Goal: Transaction & Acquisition: Book appointment/travel/reservation

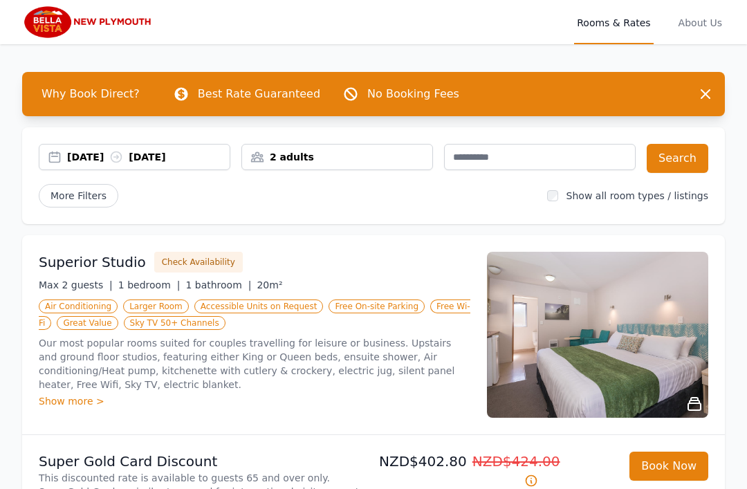
click at [104, 165] on div "04 Nov 2025 06 Nov 2025" at bounding box center [135, 157] width 192 height 26
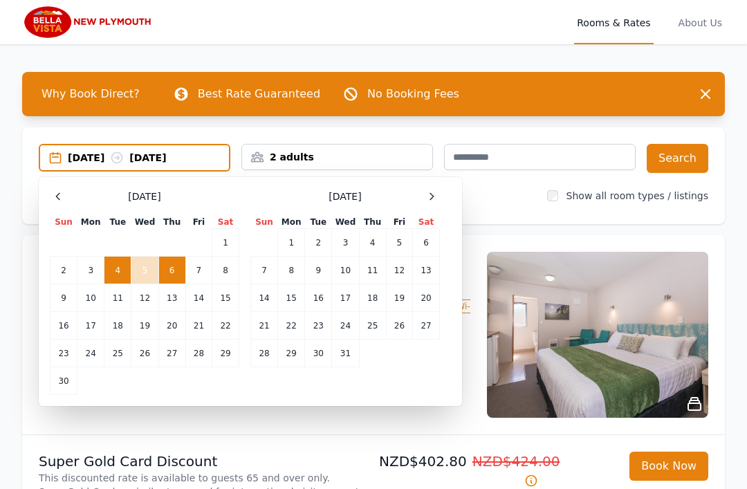
click at [424, 208] on div "December 2025 Sun Mon Tue Wed Thu Fri Sat 1 2 3 4 5 6 7 8 9 10 11 12 13 14 15 1…" at bounding box center [345, 291] width 190 height 207
click at [430, 194] on icon at bounding box center [431, 196] width 11 height 11
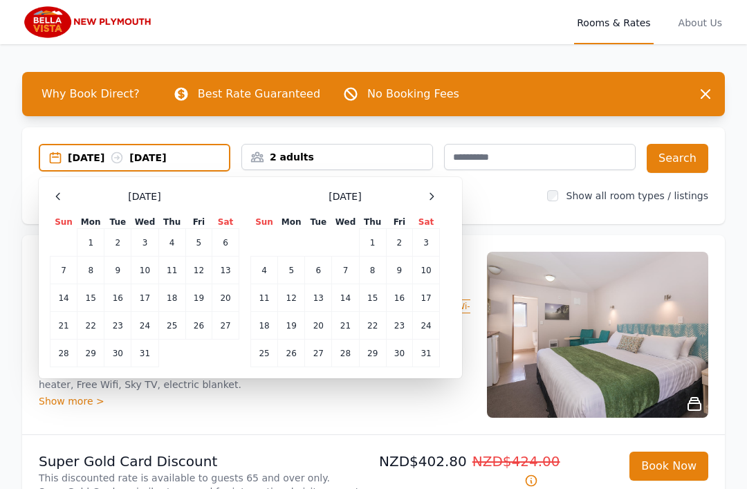
click at [425, 196] on div at bounding box center [431, 196] width 17 height 17
click at [427, 190] on div at bounding box center [431, 196] width 17 height 17
click at [424, 199] on div at bounding box center [431, 196] width 17 height 17
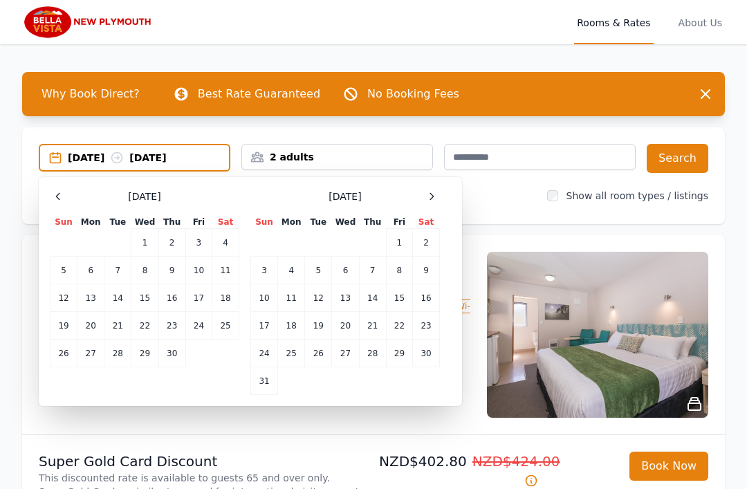
click at [425, 198] on div at bounding box center [431, 196] width 17 height 17
click at [321, 275] on td "9" at bounding box center [318, 271] width 27 height 28
click at [366, 275] on td "11" at bounding box center [372, 271] width 27 height 28
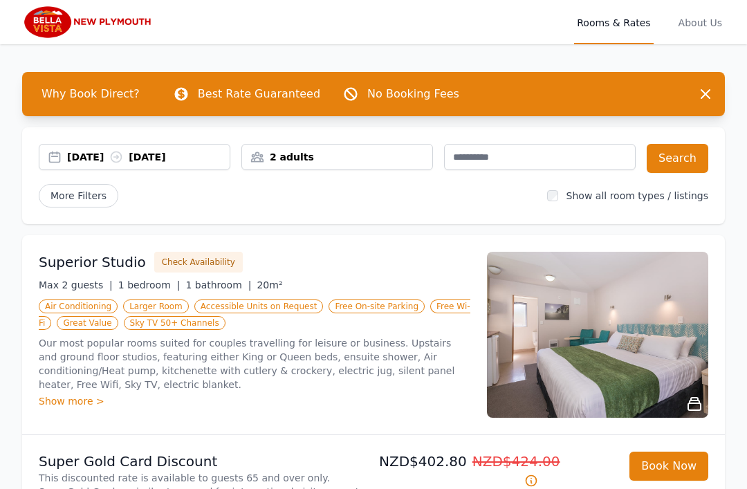
click at [680, 157] on button "Search" at bounding box center [678, 158] width 62 height 29
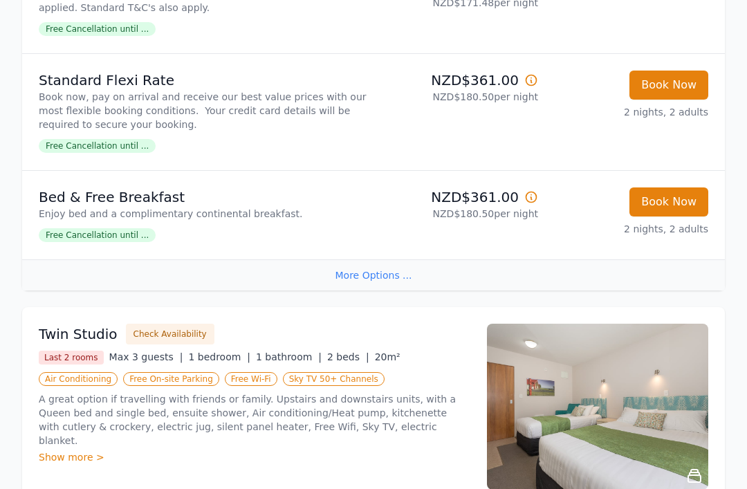
scroll to position [1007, 0]
